Goal: Find contact information: Find contact information

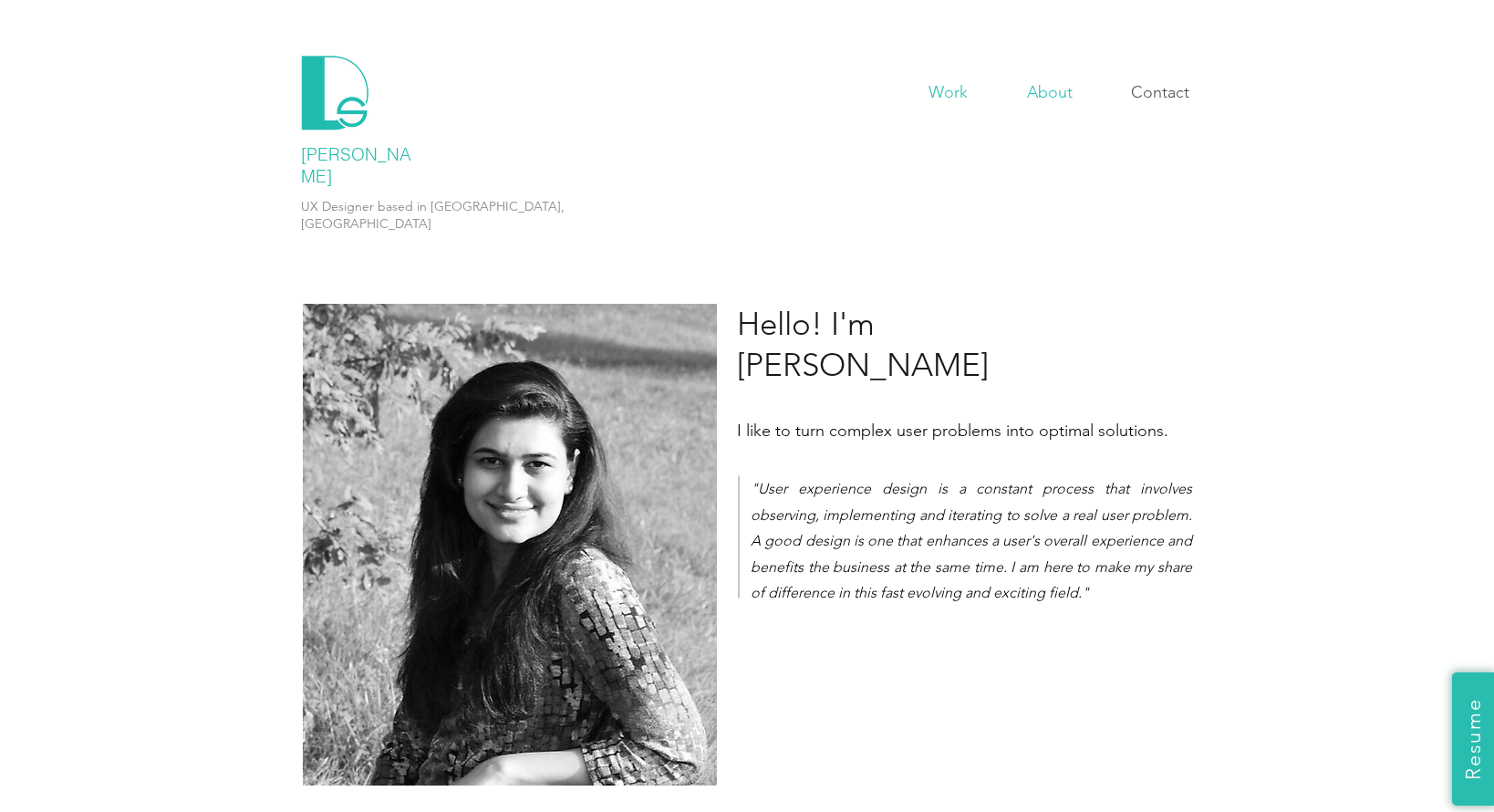
click at [956, 89] on p "Work" at bounding box center [948, 92] width 58 height 27
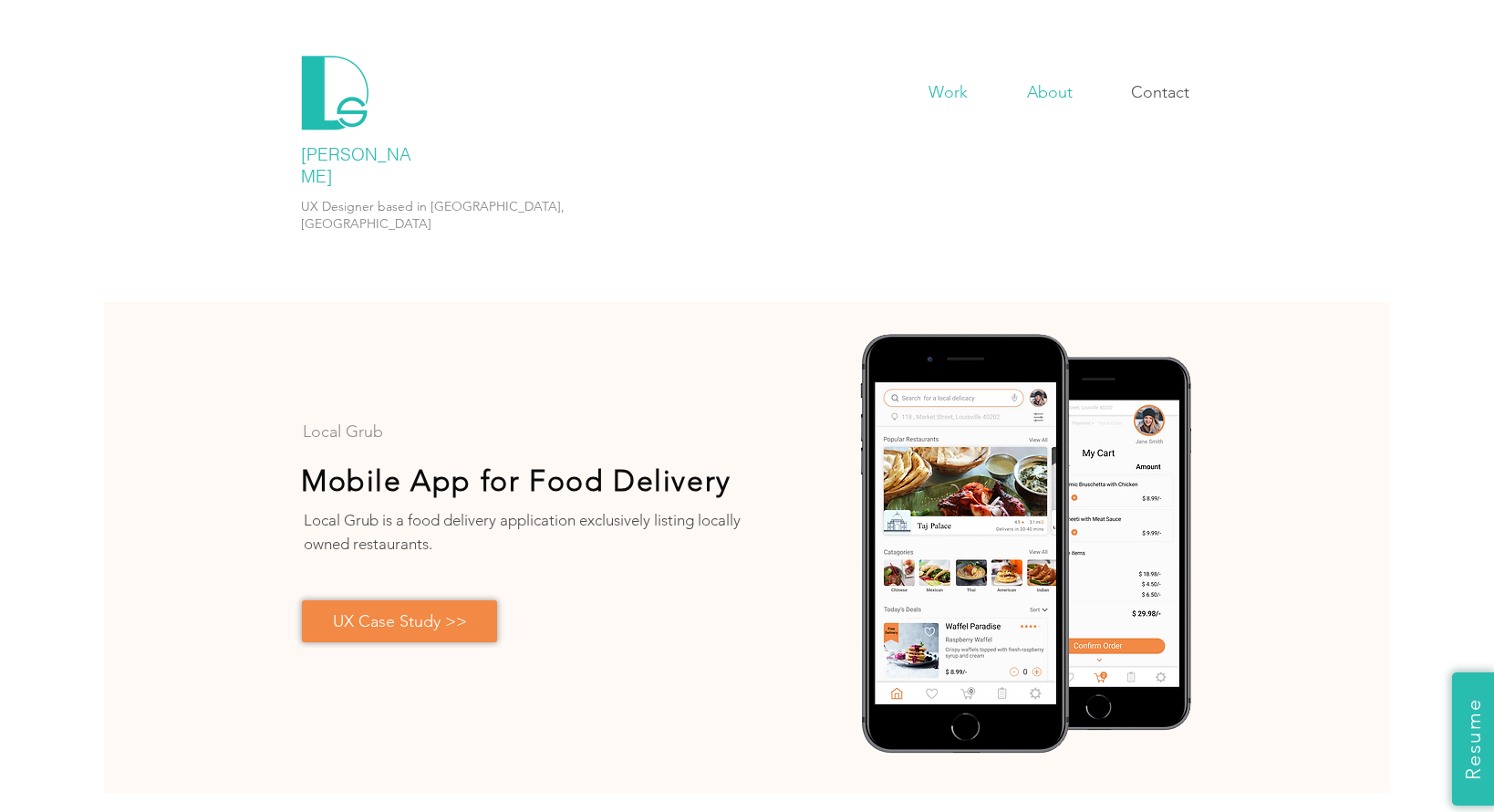
click at [1055, 99] on p "About" at bounding box center [1049, 92] width 64 height 27
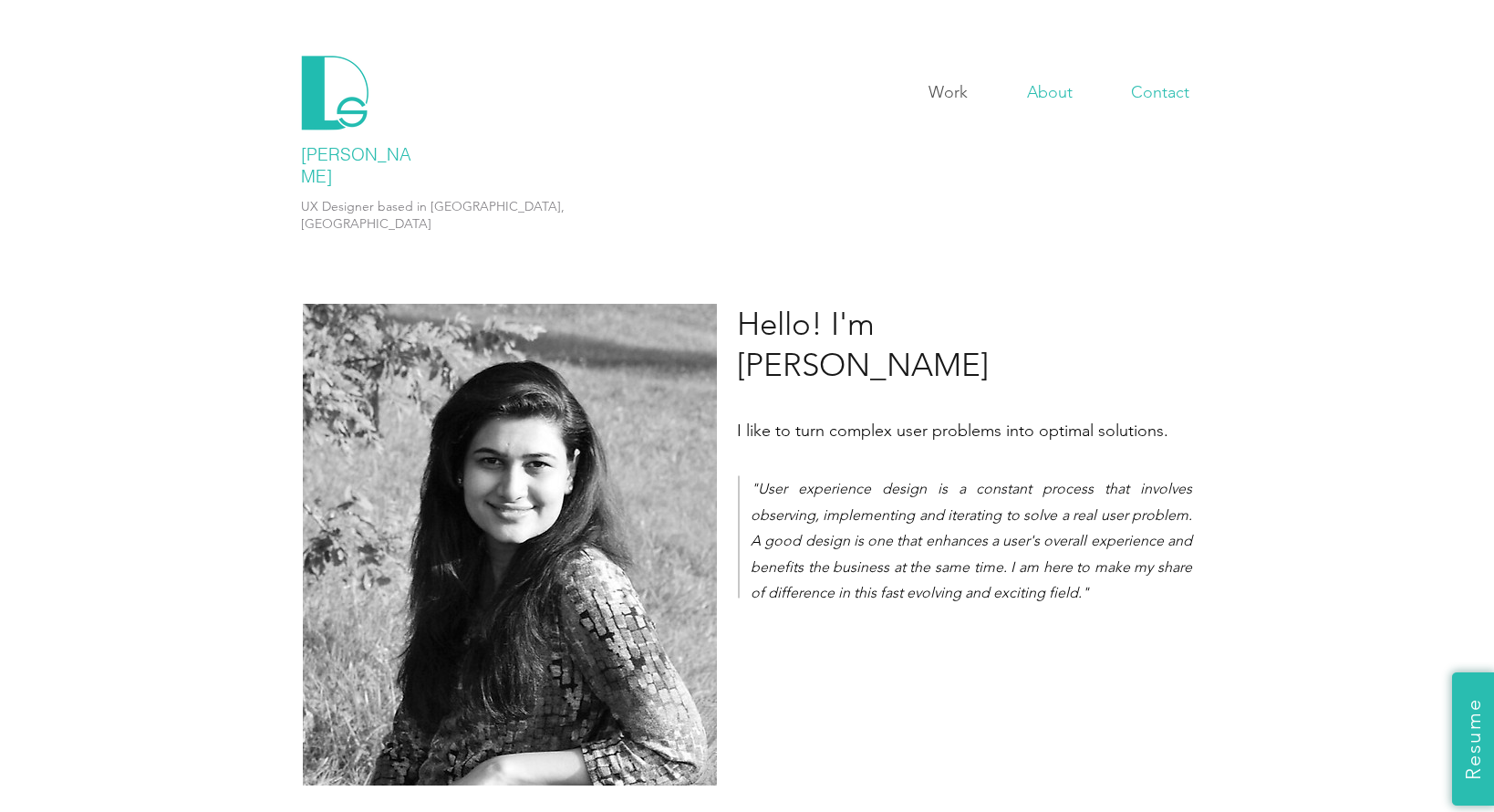
click at [1151, 97] on p "Contact" at bounding box center [1159, 92] width 76 height 27
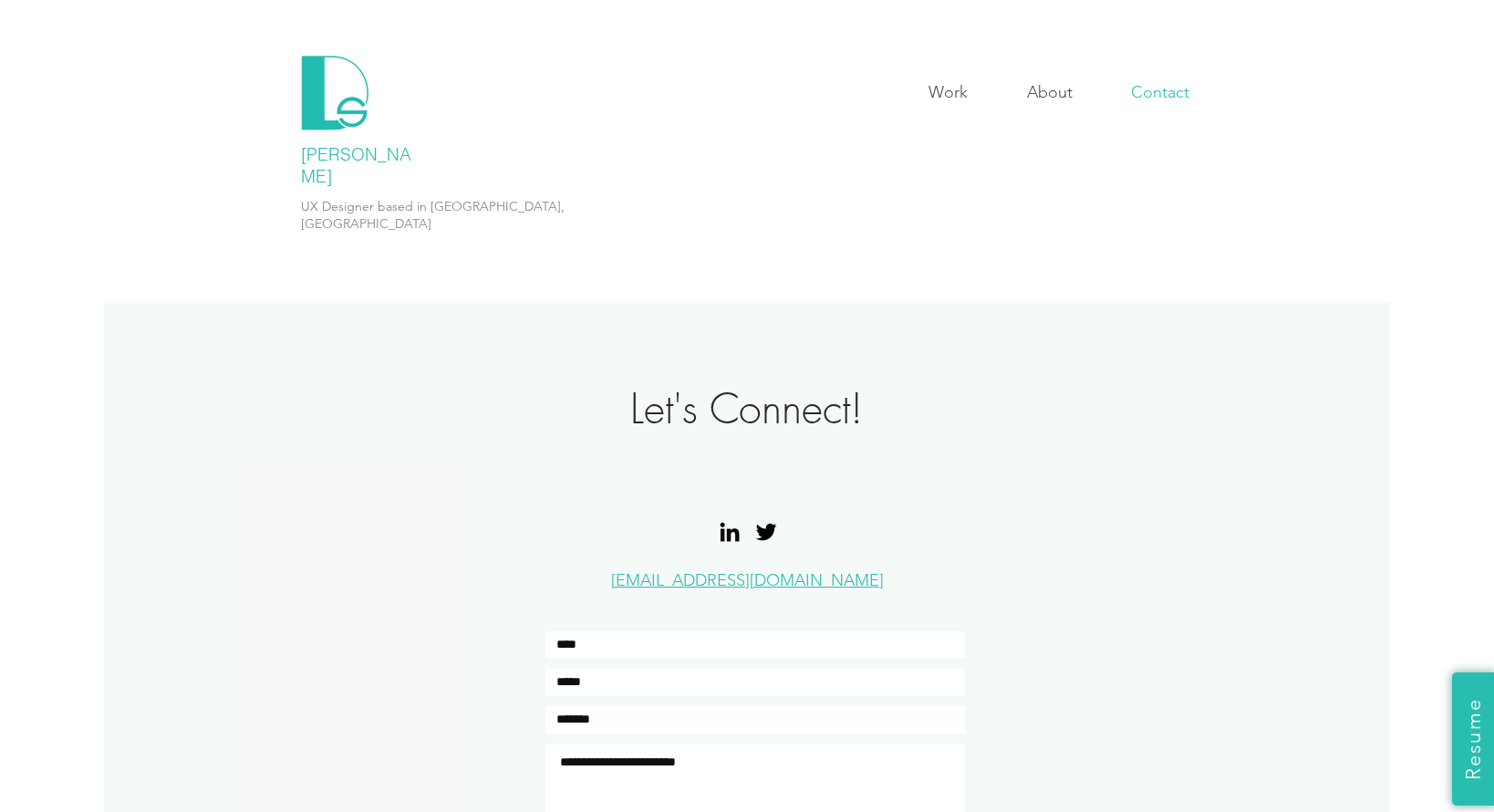
click at [955, 109] on div at bounding box center [747, 135] width 1494 height 215
